Goal: Browse casually

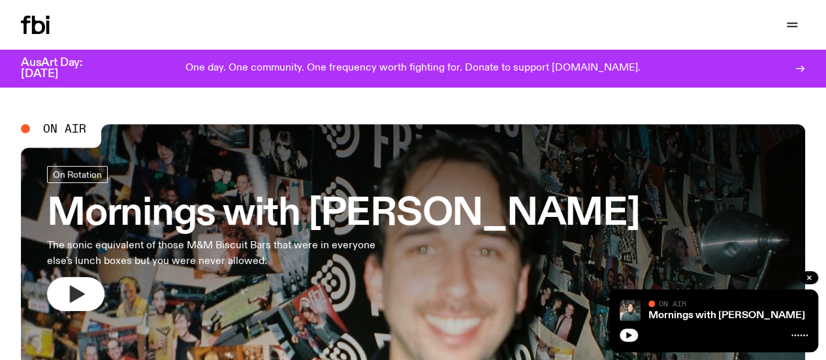
click at [76, 291] on icon "button" at bounding box center [77, 293] width 15 height 17
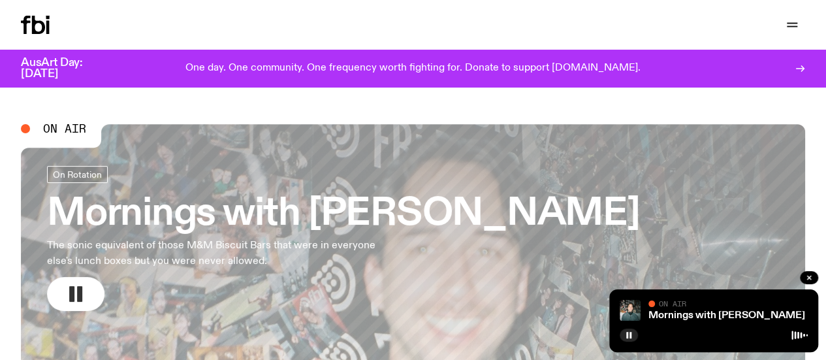
click at [74, 289] on rect "button" at bounding box center [71, 294] width 5 height 16
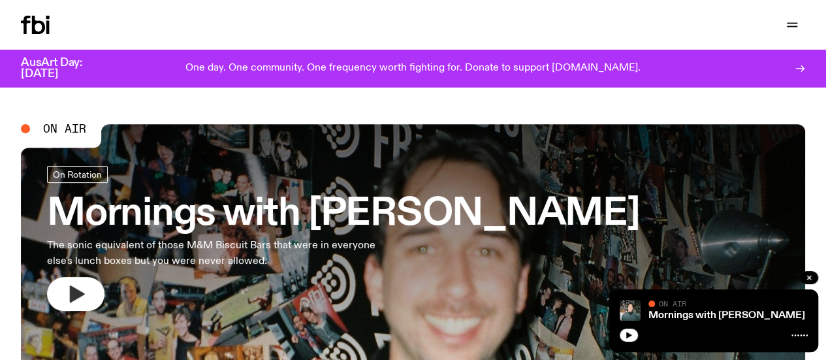
click at [74, 297] on icon "button" at bounding box center [77, 293] width 15 height 17
